Goal: Task Accomplishment & Management: Use online tool/utility

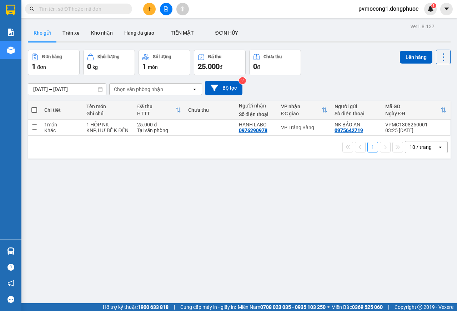
click at [33, 109] on span at bounding box center [34, 110] width 6 height 6
click at [34, 106] on input "checkbox" at bounding box center [34, 106] width 0 height 0
checkbox input "true"
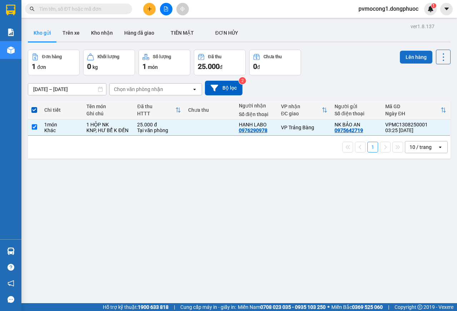
click at [407, 57] on button "Lên hàng" at bounding box center [415, 57] width 32 height 13
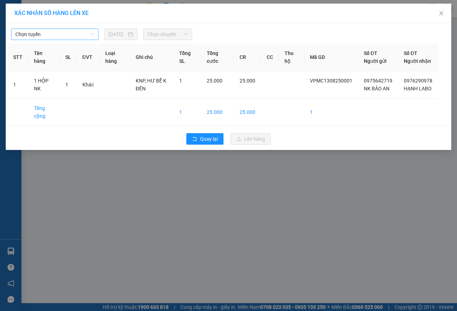
click at [51, 32] on span "Chọn tuyến" at bounding box center [54, 34] width 79 height 11
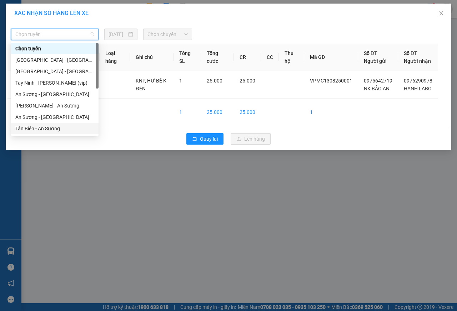
click at [24, 129] on div "Tân Biên - An Sương" at bounding box center [54, 128] width 79 height 8
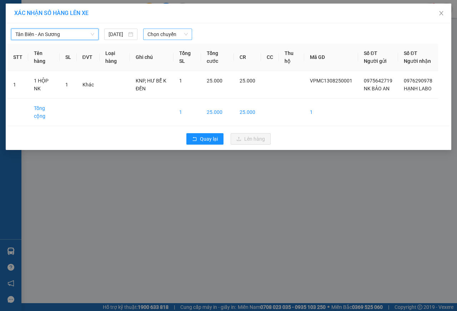
click at [166, 32] on span "Chọn chuyến" at bounding box center [167, 34] width 40 height 11
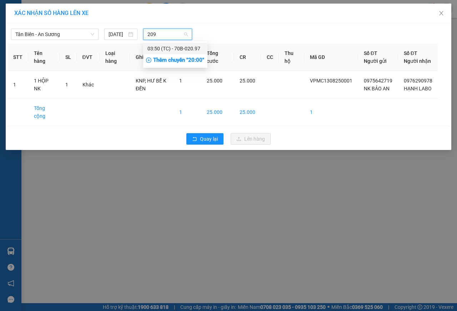
type input "2097"
click at [193, 50] on div "03:50 (TC) - 70B-020.97" at bounding box center [175, 49] width 56 height 8
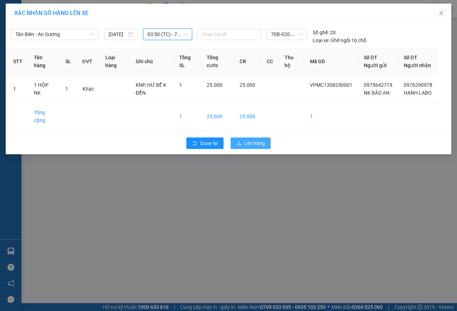
click at [250, 147] on span "Lên hàng" at bounding box center [254, 143] width 21 height 8
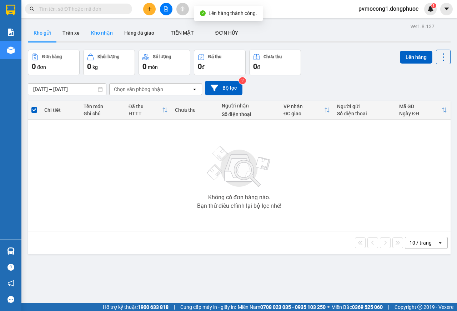
click at [98, 31] on button "Kho nhận" at bounding box center [101, 32] width 33 height 17
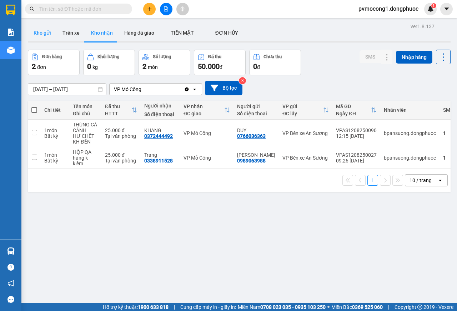
click at [35, 30] on button "Kho gửi" at bounding box center [42, 32] width 29 height 17
